Goal: Register for event/course: Sign up to attend an event or enroll in a course

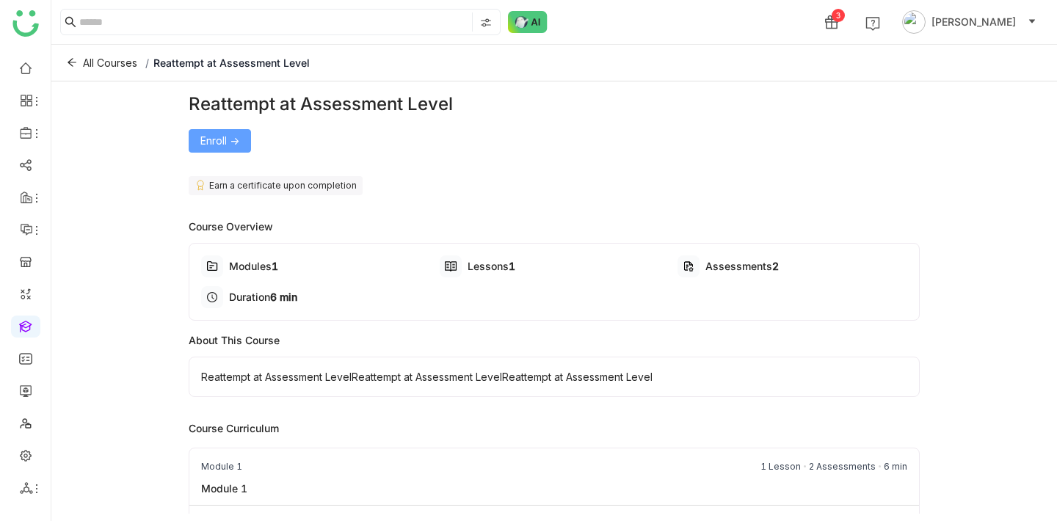
click at [232, 139] on span "Enroll ->" at bounding box center [219, 141] width 39 height 16
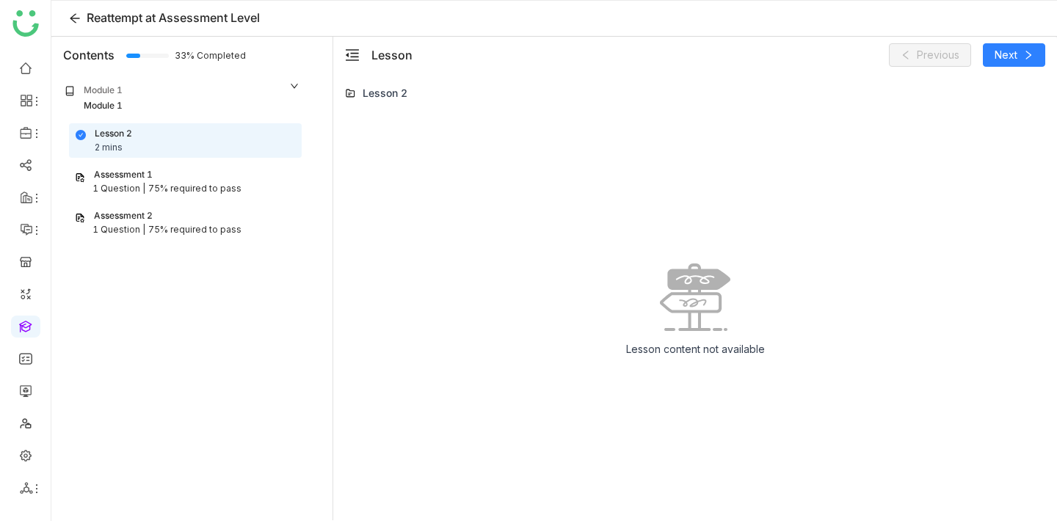
click at [188, 180] on div "Assessment 1" at bounding box center [185, 175] width 221 height 14
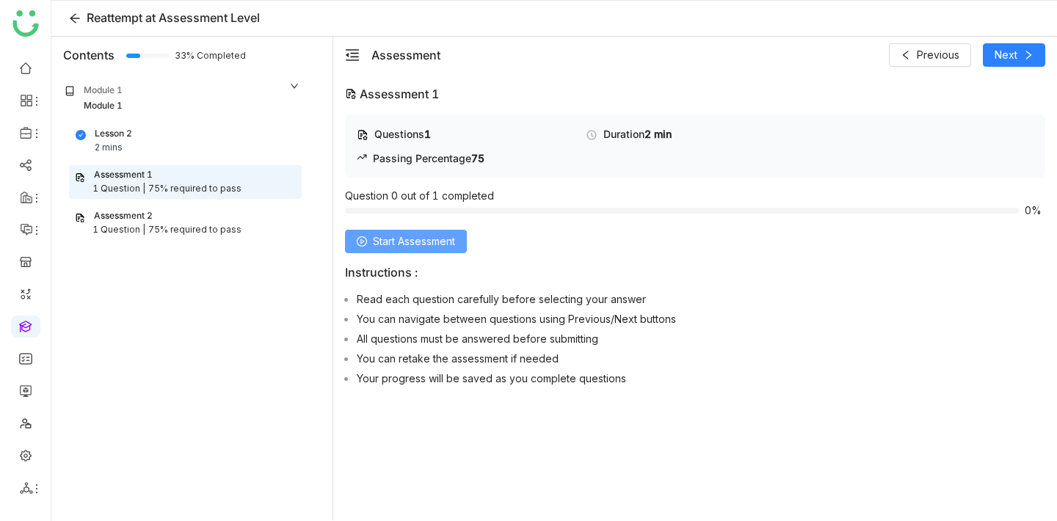
click at [428, 238] on span "Start Assessment" at bounding box center [414, 241] width 82 height 16
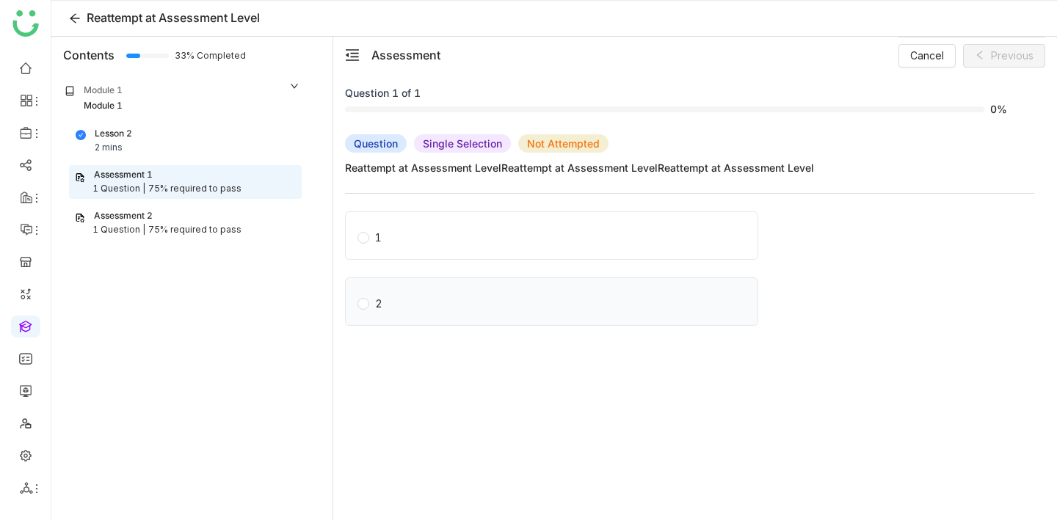
click at [448, 305] on label "2" at bounding box center [554, 301] width 394 height 47
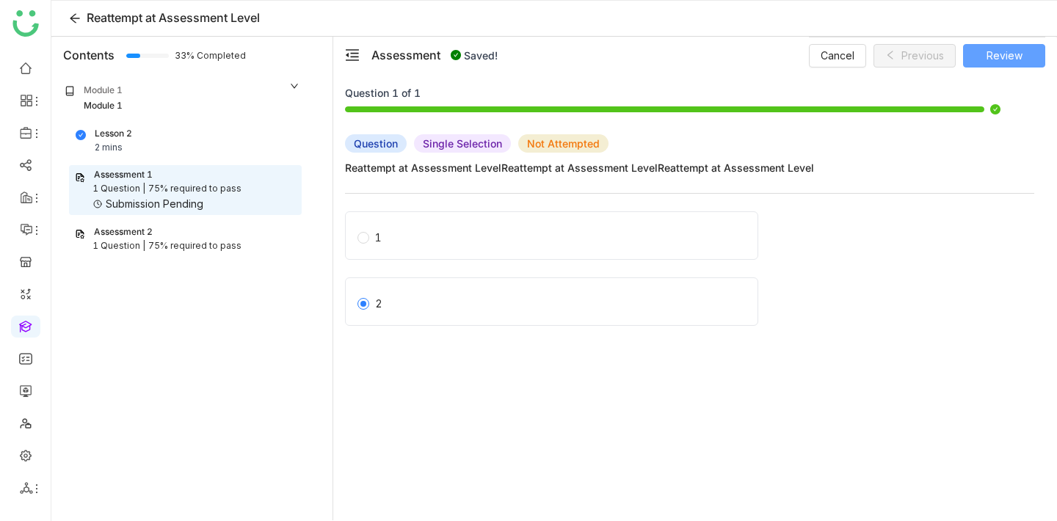
click at [999, 59] on span "Review" at bounding box center [1004, 56] width 36 height 16
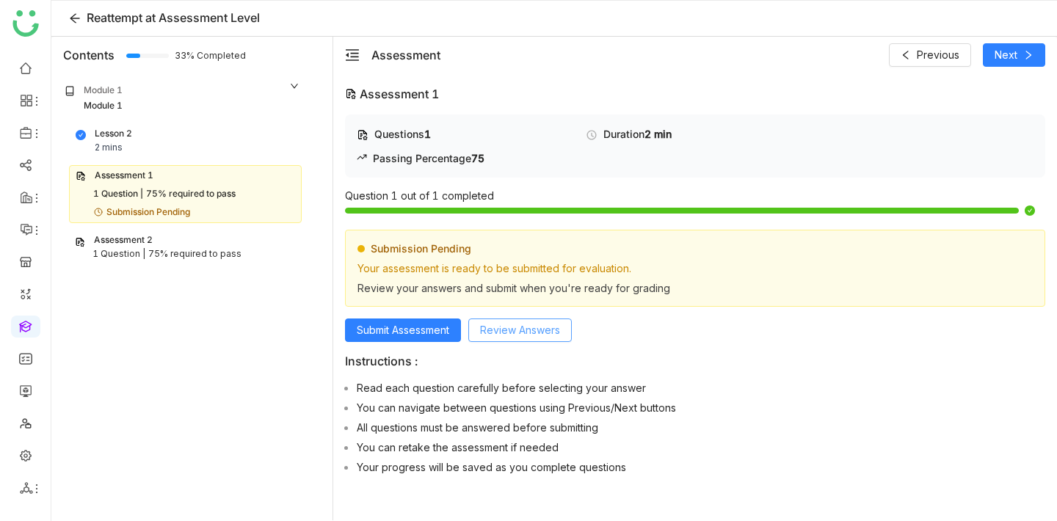
click at [522, 319] on button "Review Answers" at bounding box center [519, 329] width 103 height 23
